Goal: Task Accomplishment & Management: Use online tool/utility

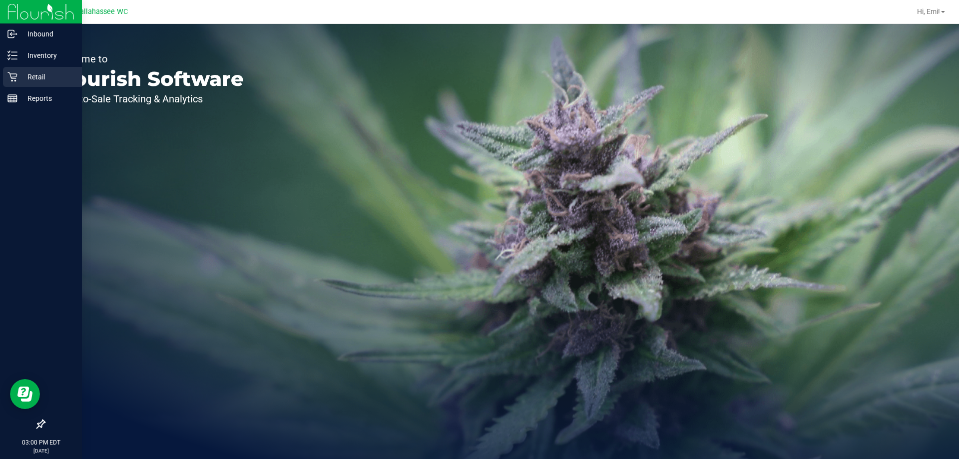
click at [17, 77] on icon at bounding box center [12, 77] width 10 height 10
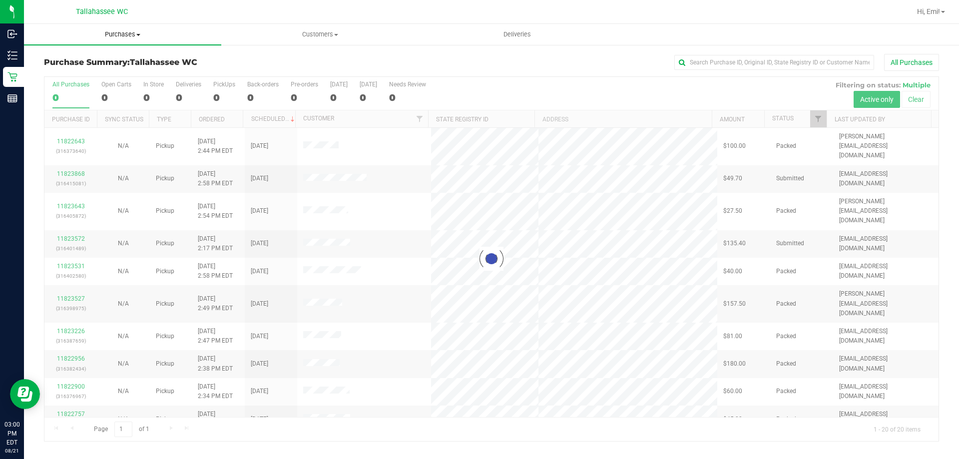
click at [121, 36] on span "Purchases" at bounding box center [122, 34] width 197 height 9
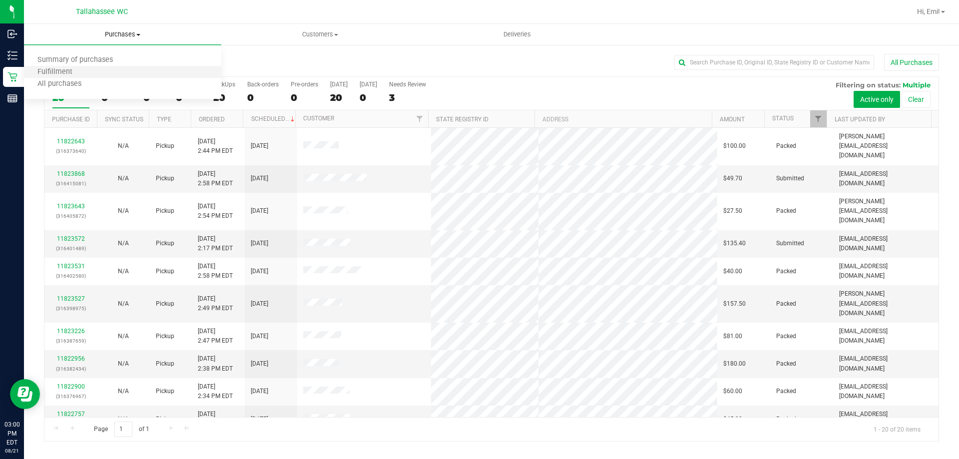
click at [126, 74] on li "Fulfillment" at bounding box center [122, 72] width 197 height 12
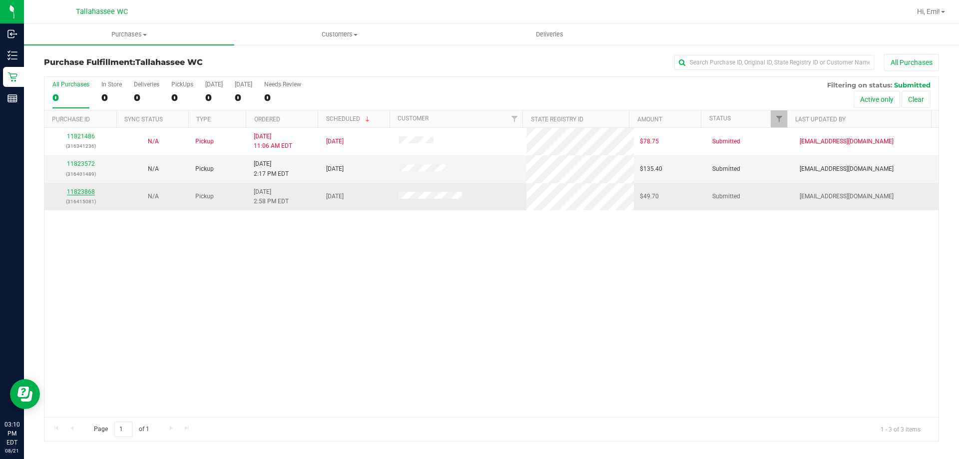
click at [89, 189] on link "11823868" at bounding box center [81, 191] width 28 height 7
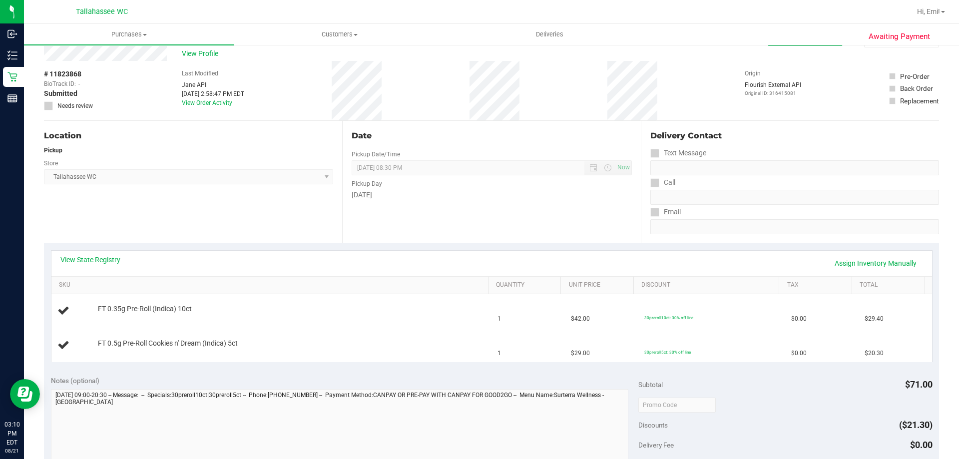
scroll to position [50, 0]
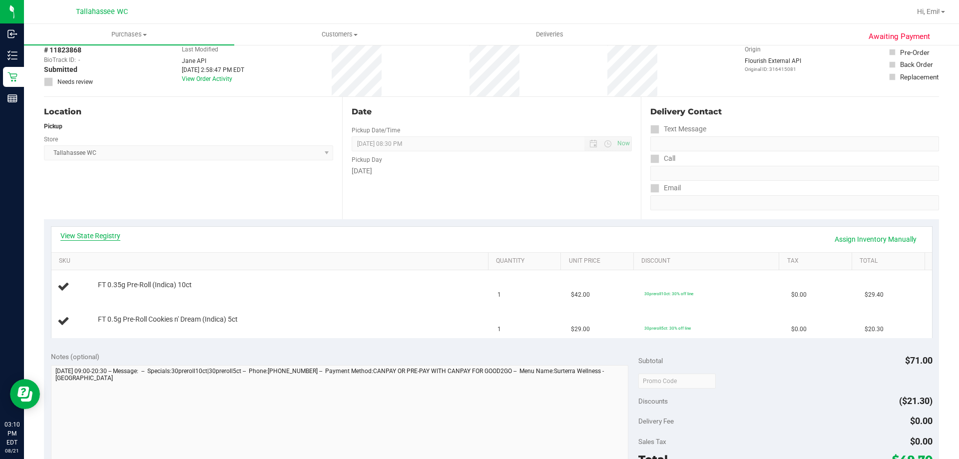
click at [92, 231] on link "View State Registry" at bounding box center [90, 236] width 60 height 10
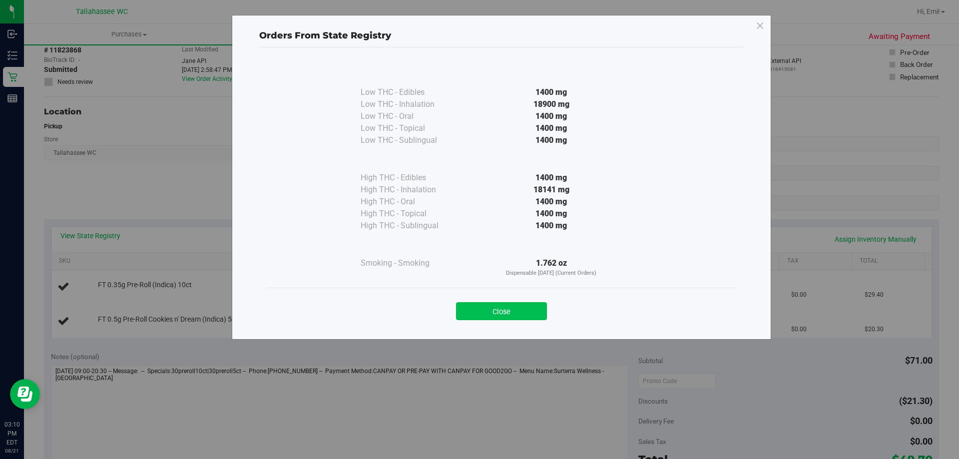
click at [537, 311] on button "Close" at bounding box center [501, 311] width 91 height 18
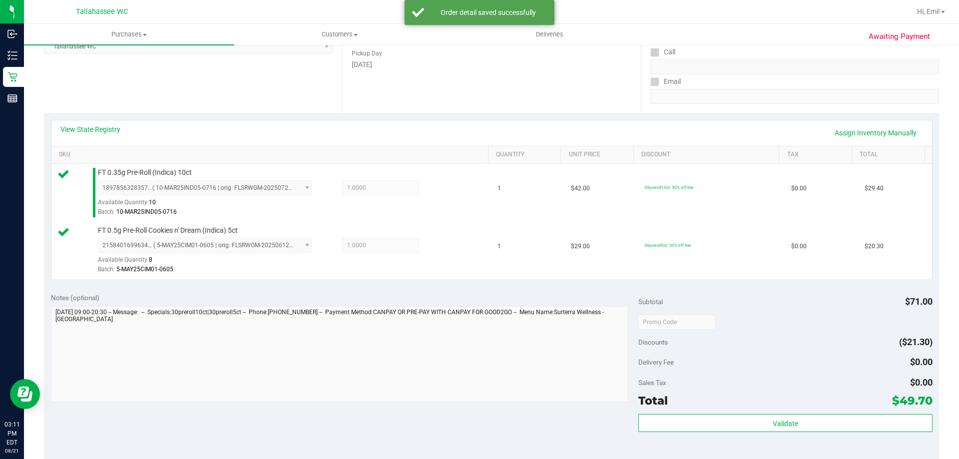
scroll to position [250, 0]
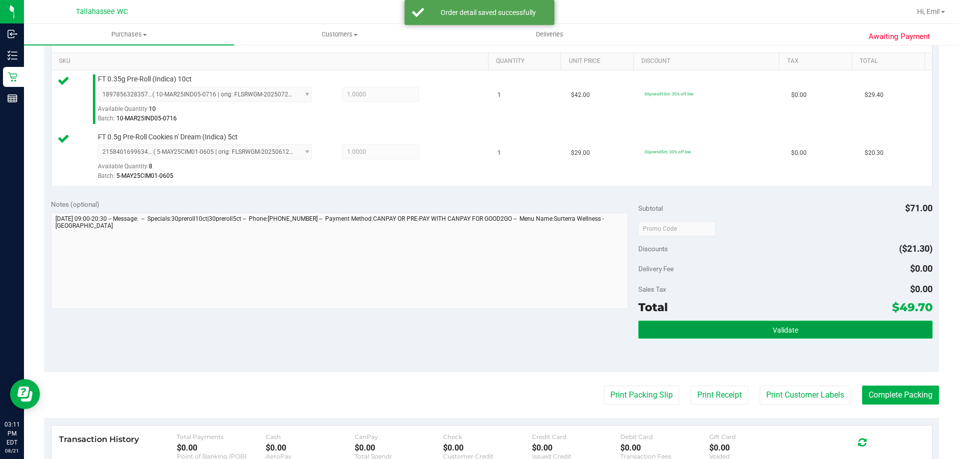
click at [698, 333] on button "Validate" at bounding box center [785, 330] width 294 height 18
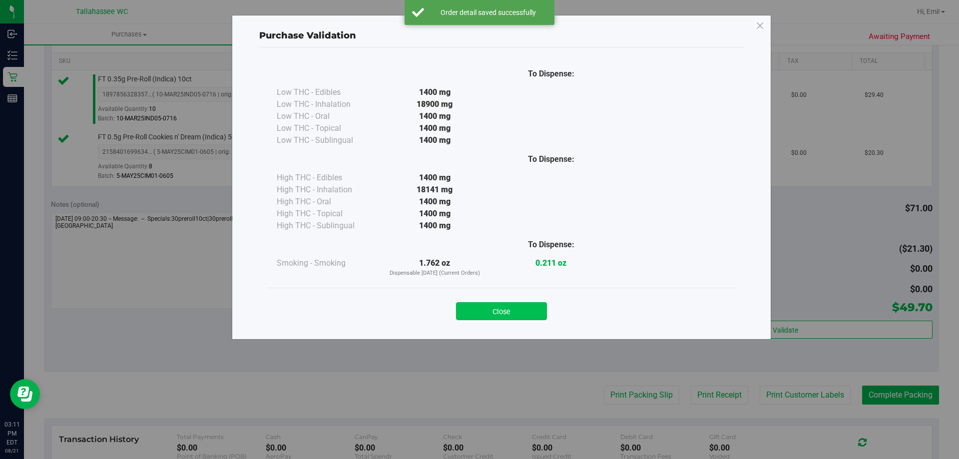
click at [498, 312] on button "Close" at bounding box center [501, 311] width 91 height 18
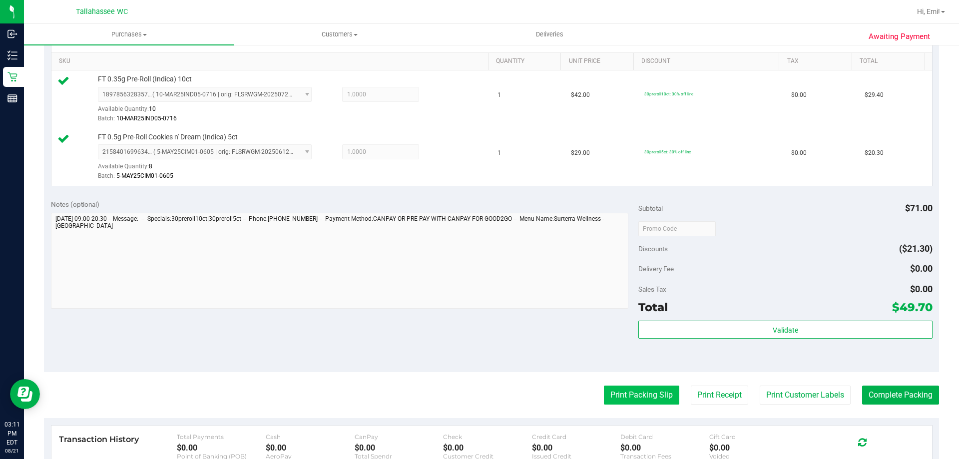
click at [647, 397] on button "Print Packing Slip" at bounding box center [641, 395] width 75 height 19
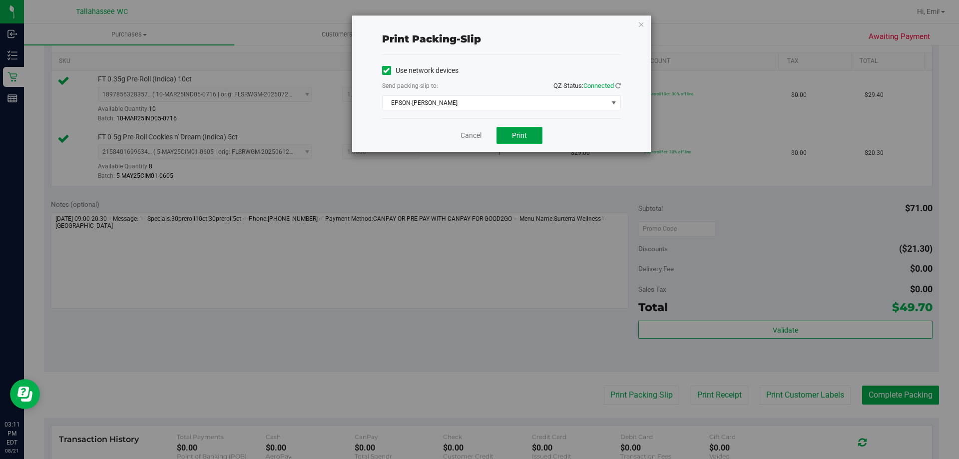
click at [518, 141] on button "Print" at bounding box center [520, 135] width 46 height 17
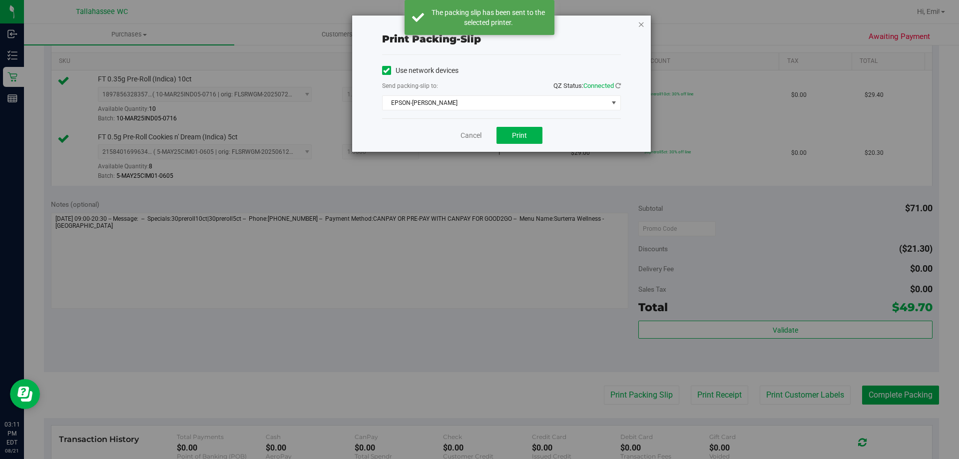
click at [643, 26] on icon "button" at bounding box center [641, 24] width 7 height 12
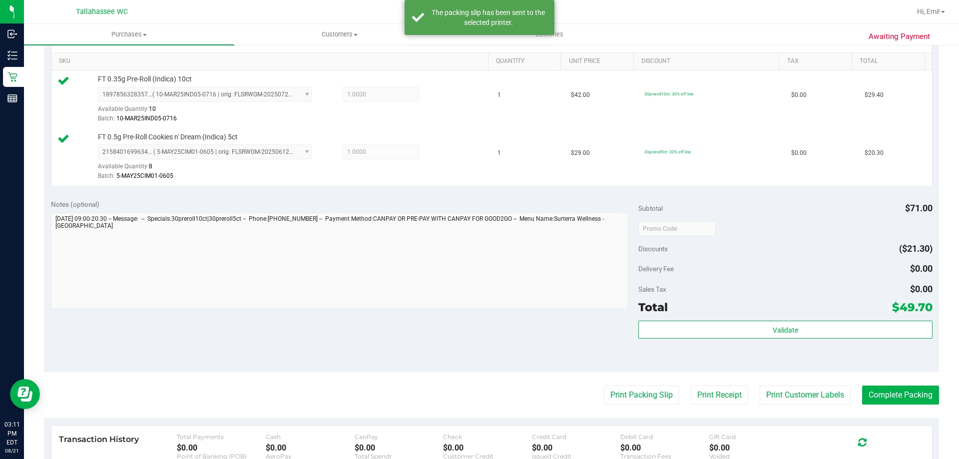
click at [872, 380] on purchase-details "Back Edit Purchase Cancel Purchase View Profile # 11823868 BioTrack ID: - Submi…" at bounding box center [491, 204] width 895 height 801
click at [872, 386] on purchase-details "Back Edit Purchase Cancel Purchase View Profile # 11823868 BioTrack ID: - Submi…" at bounding box center [491, 204] width 895 height 801
click at [872, 386] on button "Complete Packing" at bounding box center [900, 395] width 77 height 19
